Goal: Check status: Check status

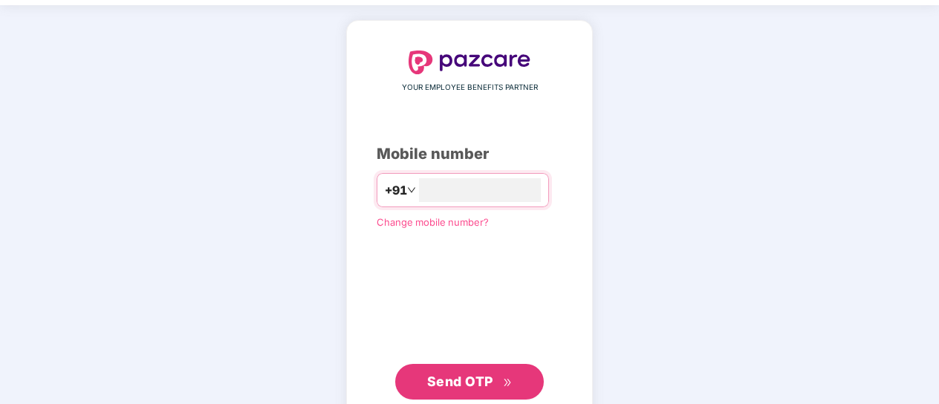
scroll to position [88, 0]
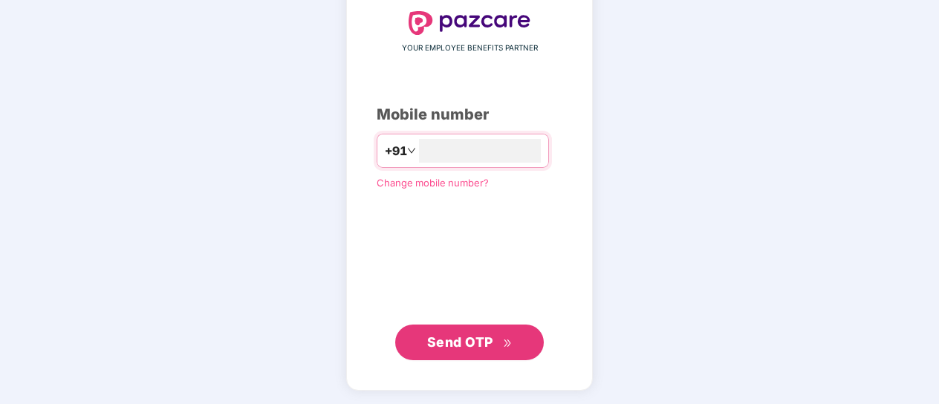
type input "**********"
click at [480, 333] on span "Send OTP" at bounding box center [460, 341] width 66 height 16
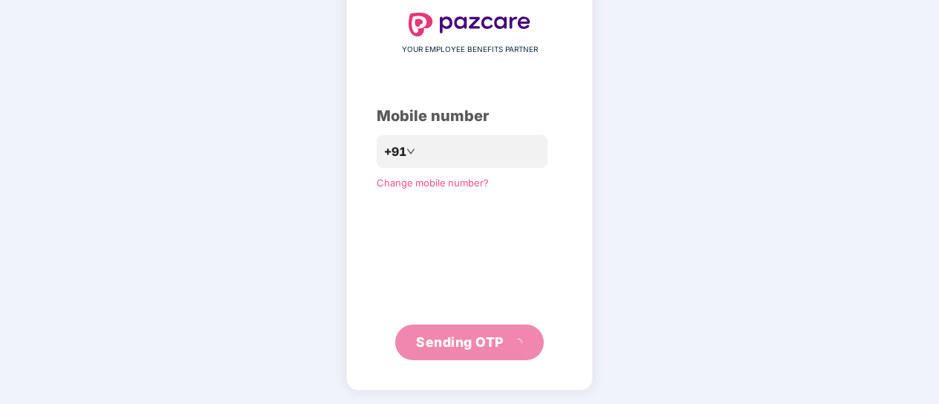
scroll to position [80, 0]
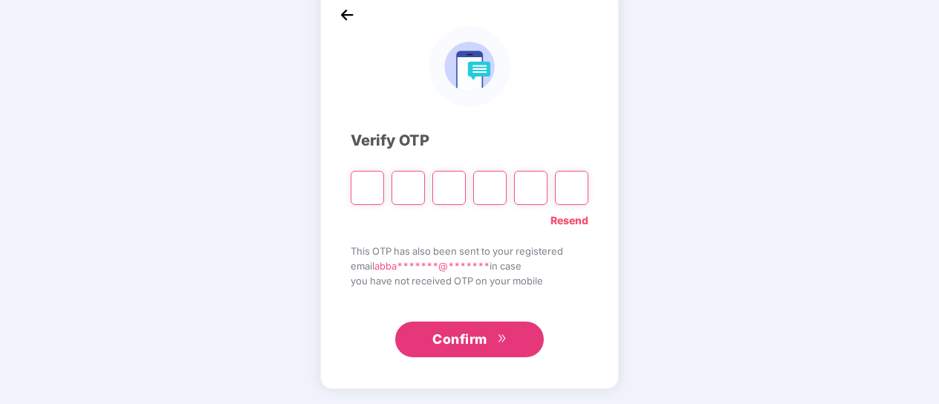
type input "*"
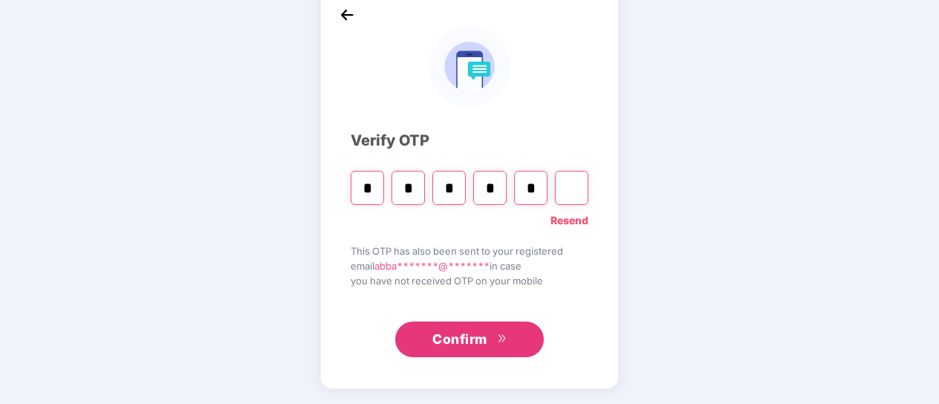
type input "*"
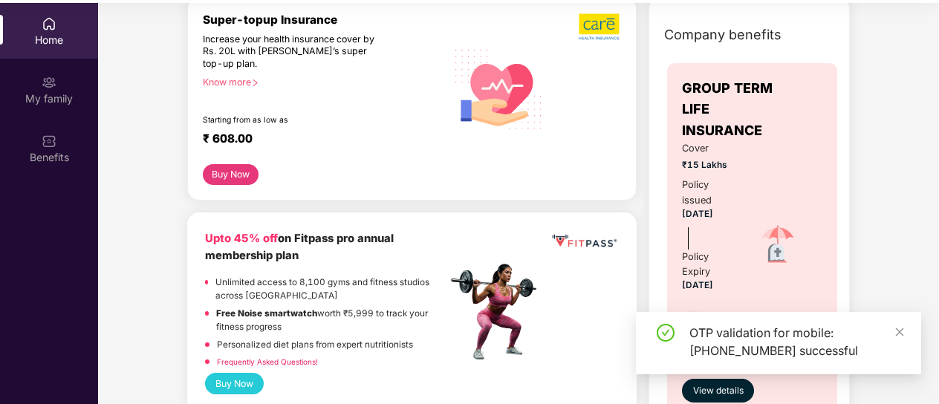
scroll to position [0, 0]
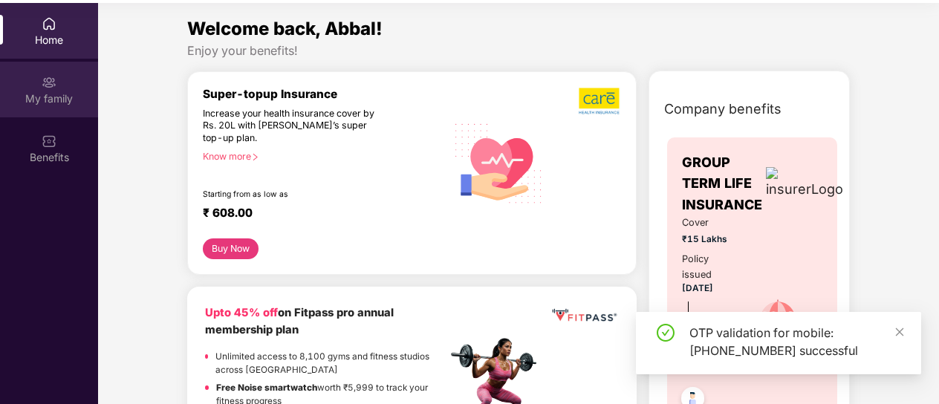
click at [49, 86] on img at bounding box center [49, 82] width 15 height 15
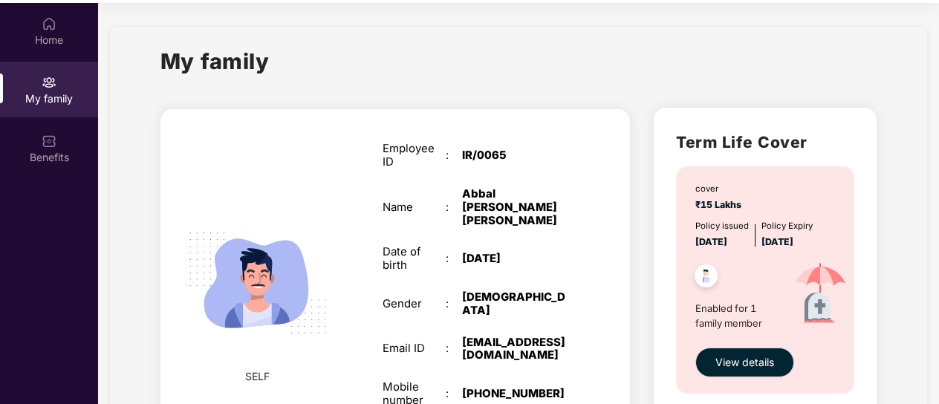
scroll to position [99, 0]
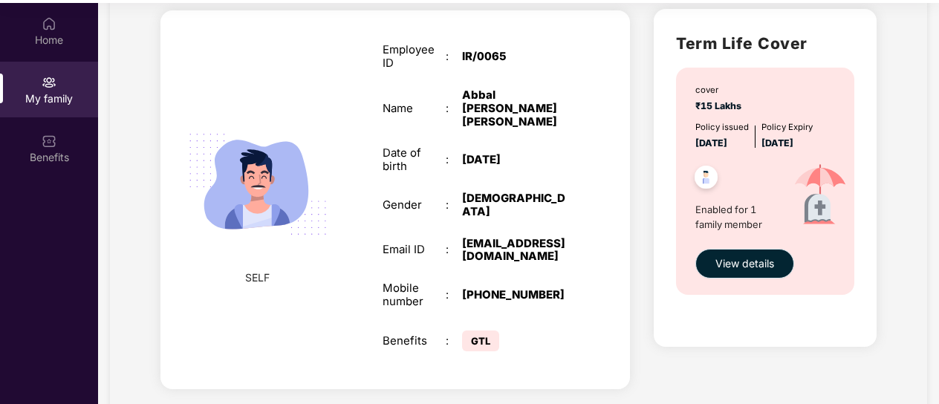
click at [748, 260] on span "View details" at bounding box center [744, 263] width 59 height 16
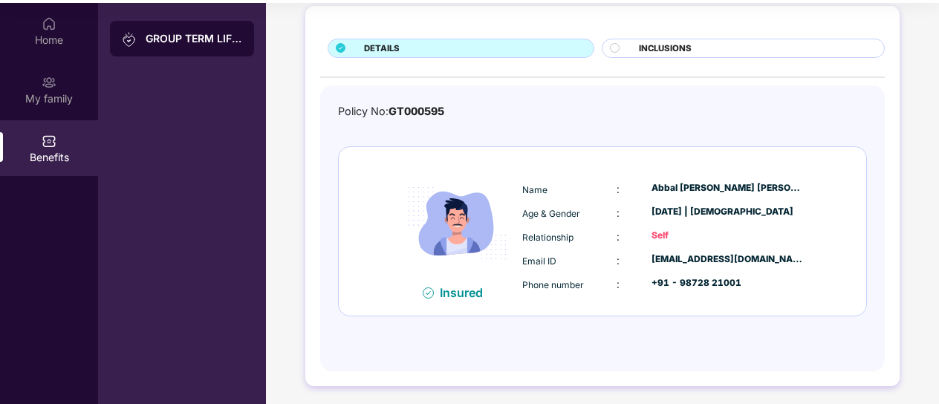
scroll to position [0, 0]
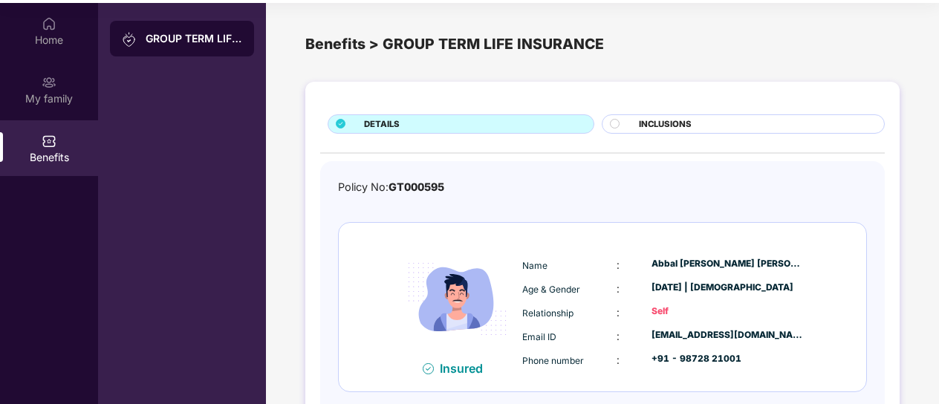
click at [610, 123] on circle at bounding box center [614, 123] width 9 height 9
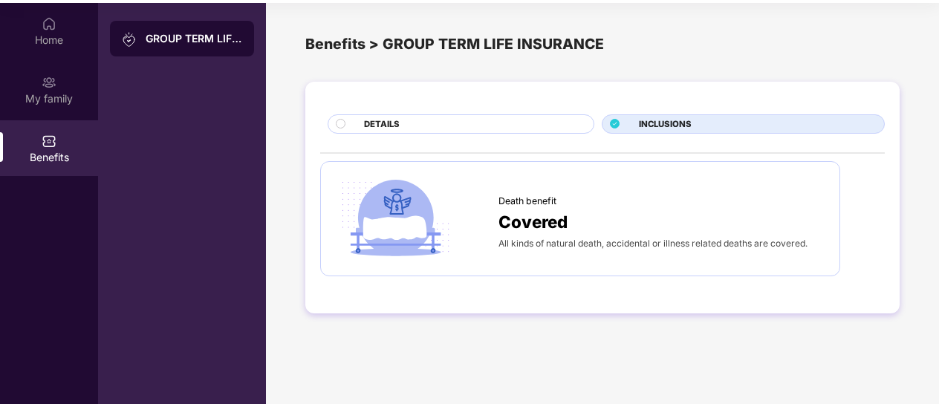
click at [336, 124] on circle at bounding box center [340, 123] width 9 height 9
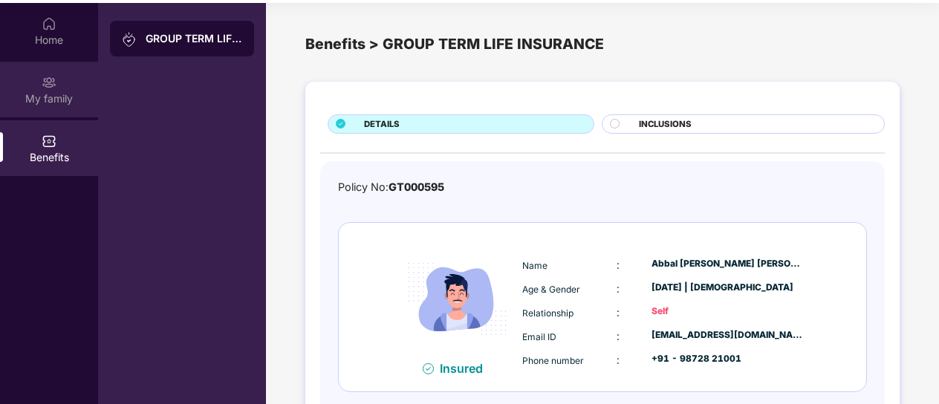
click at [49, 81] on img at bounding box center [49, 82] width 15 height 15
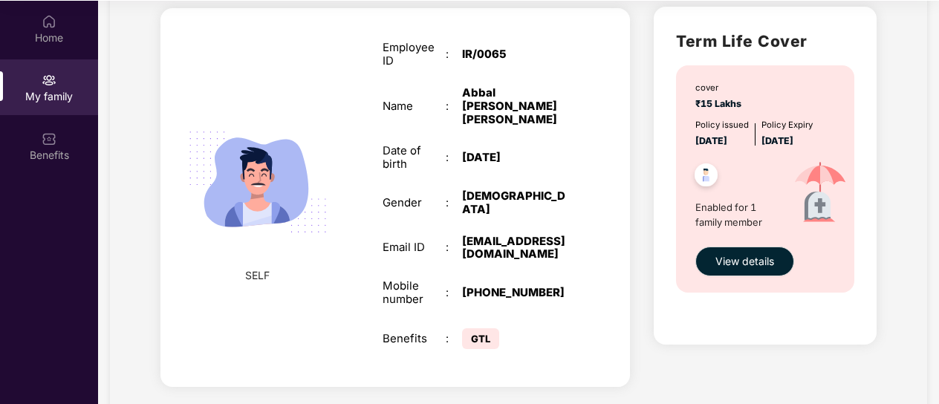
scroll to position [83, 0]
click at [762, 254] on span "View details" at bounding box center [744, 260] width 59 height 16
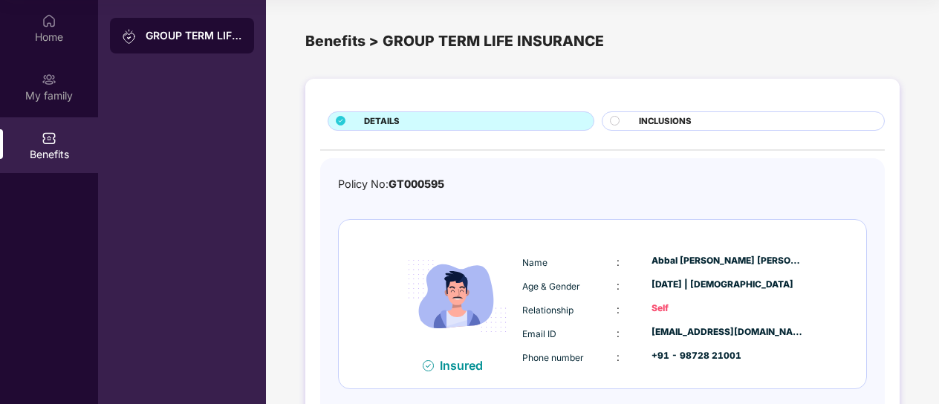
scroll to position [76, 0]
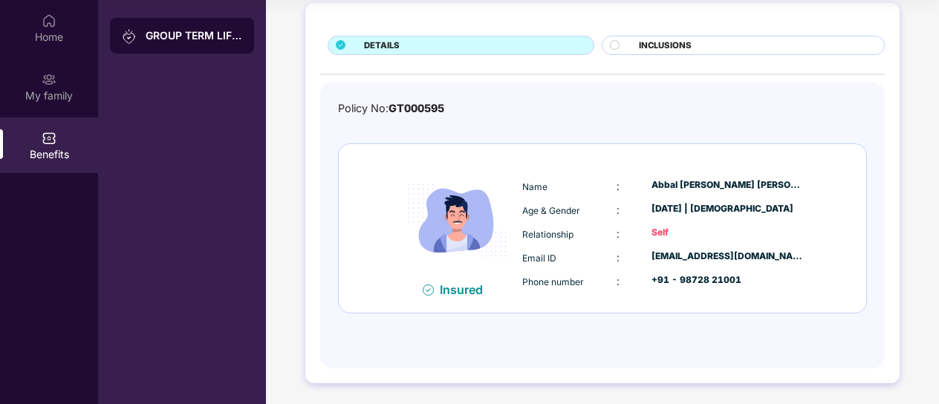
click at [427, 289] on img at bounding box center [427, 289] width 11 height 11
click at [551, 255] on span "Email ID" at bounding box center [539, 257] width 34 height 11
click at [590, 295] on div "Name : [PERSON_NAME] [PERSON_NAME] Age & Gender : [DATE] | [DEMOGRAPHIC_DATA] R…" at bounding box center [663, 234] width 290 height 126
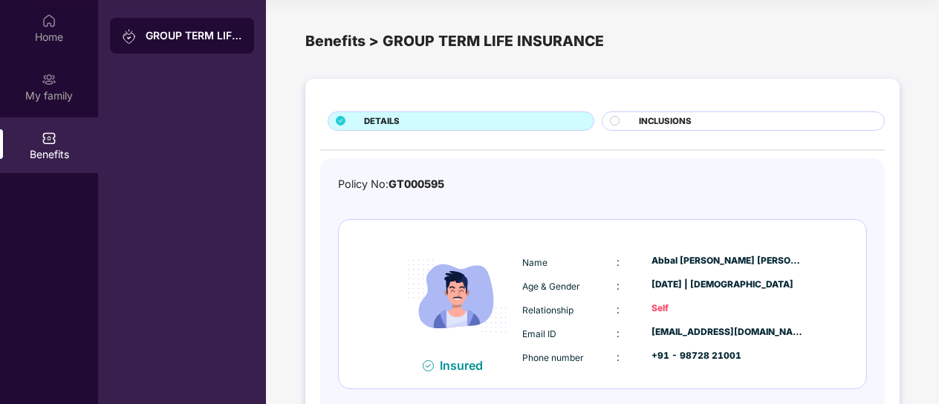
click at [610, 120] on circle at bounding box center [614, 120] width 9 height 9
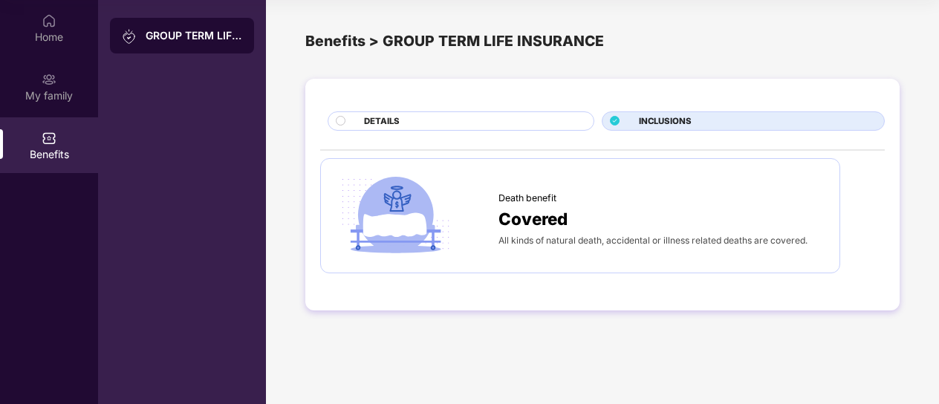
click at [343, 118] on circle at bounding box center [340, 120] width 9 height 9
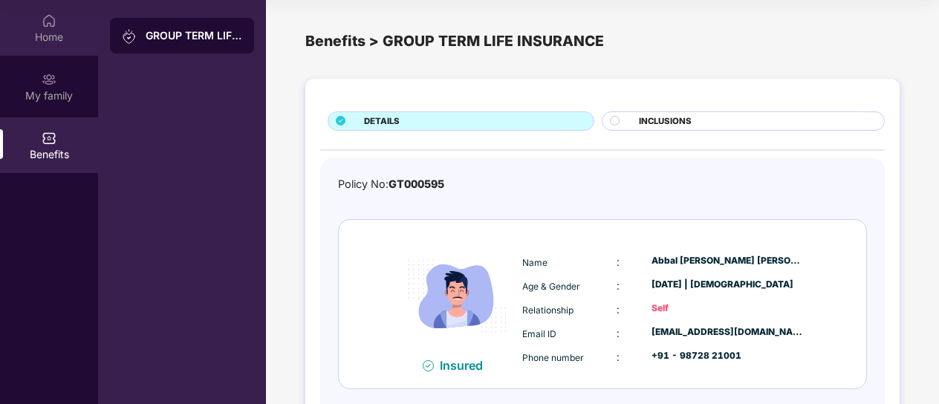
click at [51, 27] on img at bounding box center [49, 20] width 15 height 15
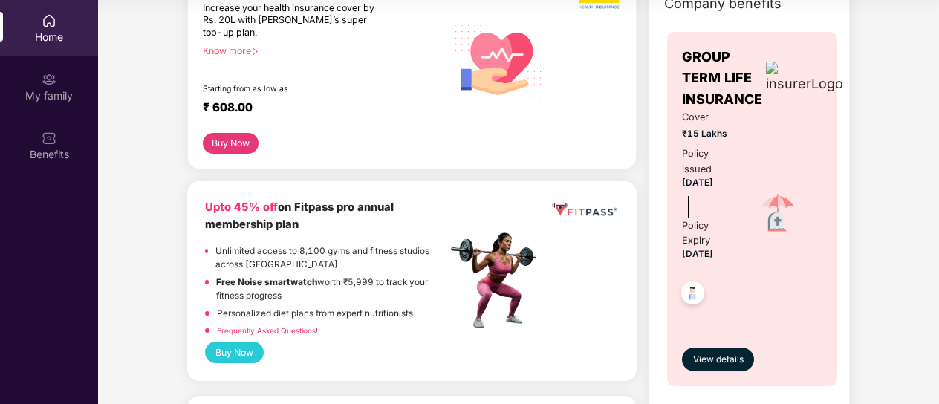
scroll to position [148, 0]
